Goal: Transaction & Acquisition: Download file/media

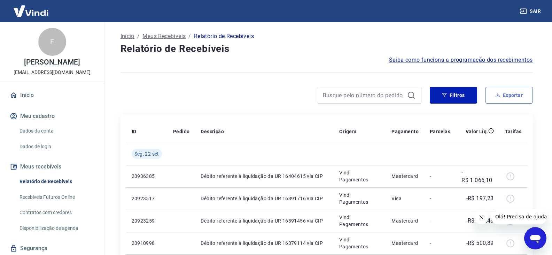
click at [505, 97] on button "Exportar" at bounding box center [509, 95] width 47 height 17
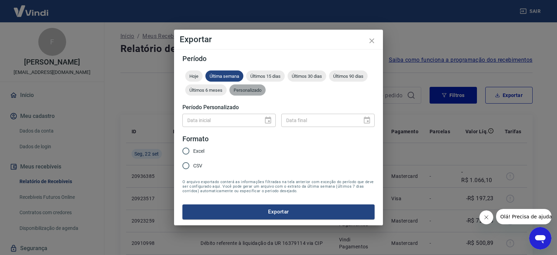
click at [254, 90] on span "Personalizado" at bounding box center [248, 89] width 36 height 5
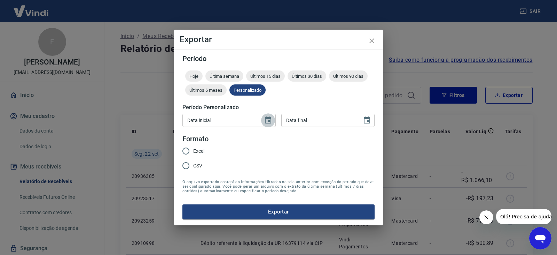
click at [270, 120] on icon "Choose date" at bounding box center [268, 119] width 6 height 7
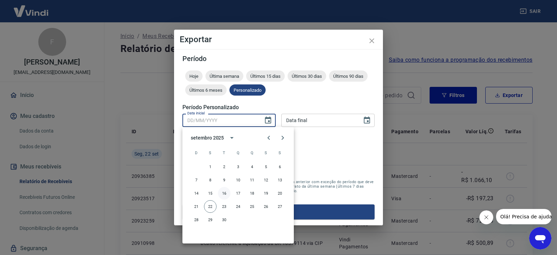
click at [221, 193] on button "16" at bounding box center [224, 193] width 13 height 13
type input "16/09/2025"
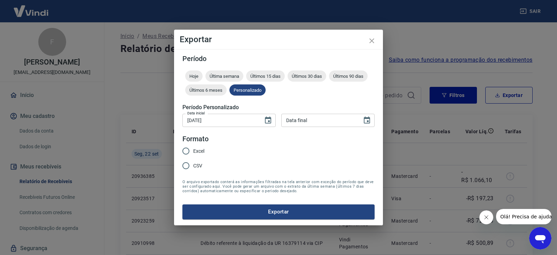
click at [359, 123] on div "Data final" at bounding box center [327, 120] width 93 height 13
type input "DD/MM/YYYY"
click at [369, 121] on icon "Choose date" at bounding box center [367, 120] width 8 height 8
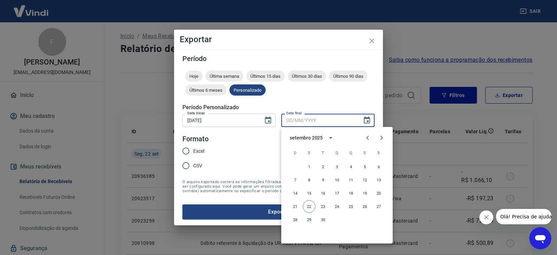
drag, startPoint x: 312, startPoint y: 207, endPoint x: 226, endPoint y: 168, distance: 93.8
click at [311, 207] on button "22" at bounding box center [309, 206] width 13 height 13
type input "22/09/2025"
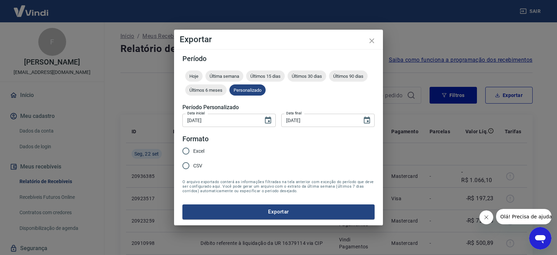
click at [203, 149] on span "Excel" at bounding box center [198, 150] width 11 height 7
click at [193, 149] on input "Excel" at bounding box center [186, 151] width 15 height 15
radio input "true"
click at [261, 221] on div "Período Hoje Última semana Últimos 15 dias Últimos 30 dias Últimos 90 dias Últi…" at bounding box center [278, 137] width 209 height 176
click at [260, 213] on button "Exportar" at bounding box center [279, 211] width 192 height 15
